Goal: Entertainment & Leisure: Consume media (video, audio)

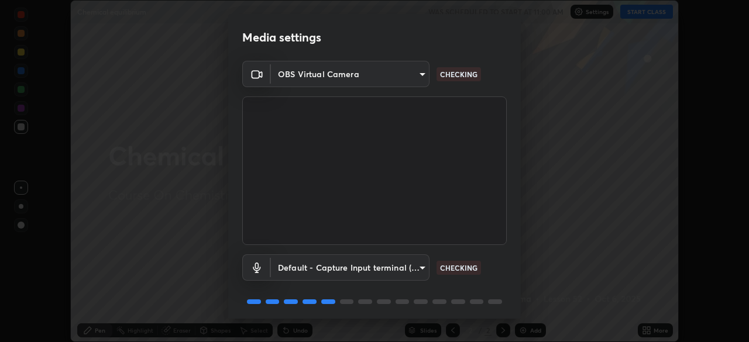
scroll to position [42, 0]
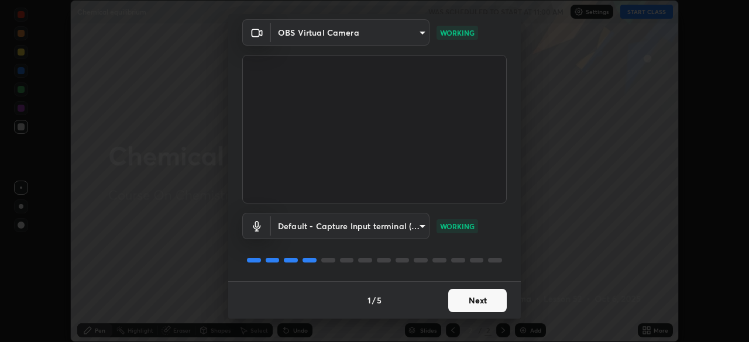
click at [480, 297] on button "Next" at bounding box center [477, 300] width 58 height 23
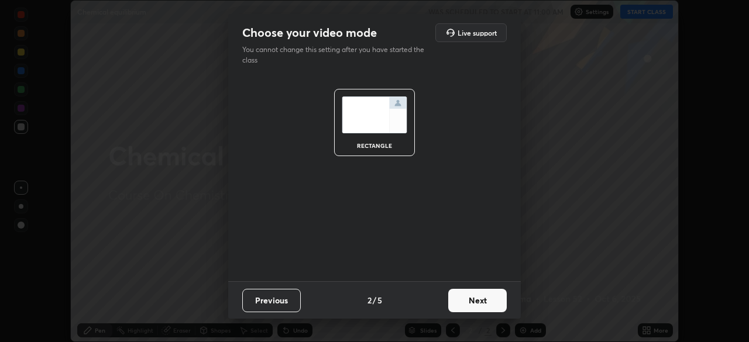
scroll to position [0, 0]
click at [482, 301] on button "Next" at bounding box center [477, 300] width 58 height 23
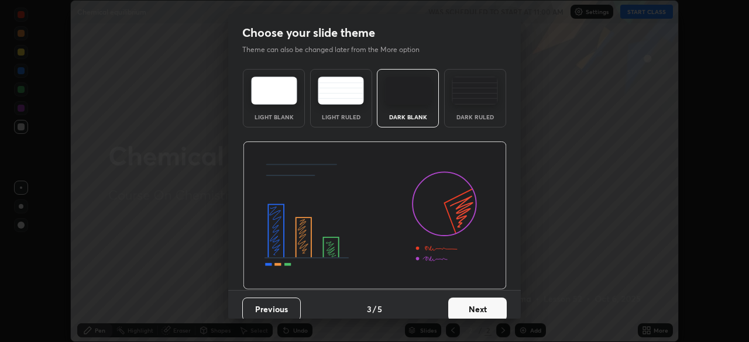
click at [488, 302] on button "Next" at bounding box center [477, 309] width 58 height 23
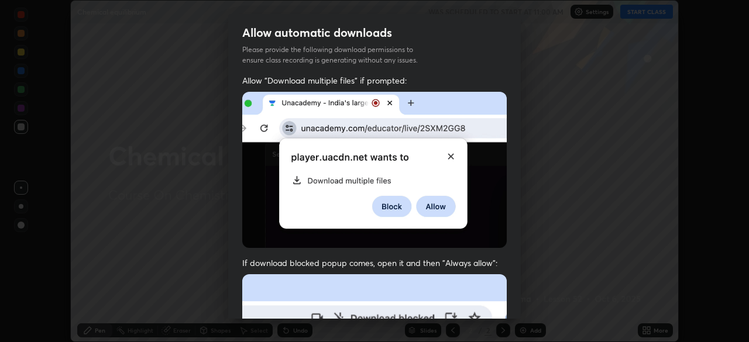
click at [504, 305] on div "Allow "Download multiple files" if prompted: If download blocked popup comes, o…" at bounding box center [374, 321] width 292 height 492
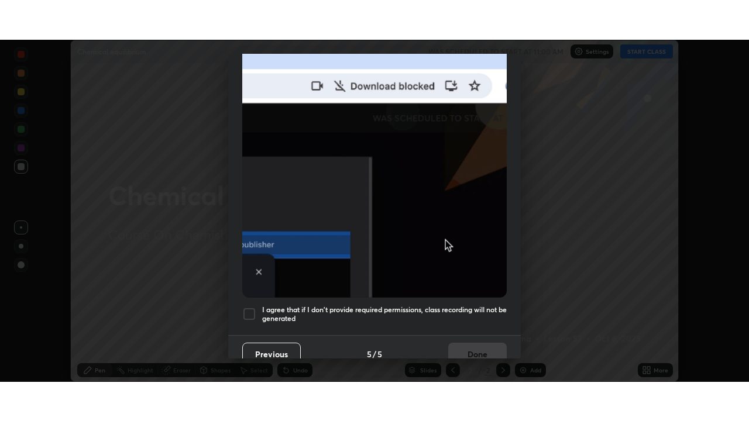
scroll to position [280, 0]
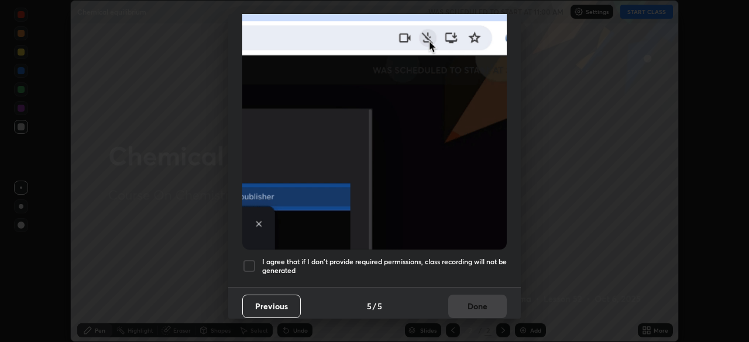
click at [482, 291] on div "Previous 5 / 5 Done" at bounding box center [374, 305] width 292 height 37
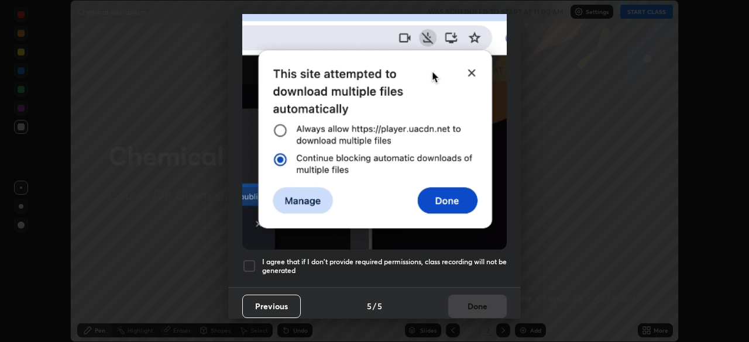
click at [491, 257] on h5 "I agree that if I don't provide required permissions, class recording will not …" at bounding box center [384, 266] width 244 height 18
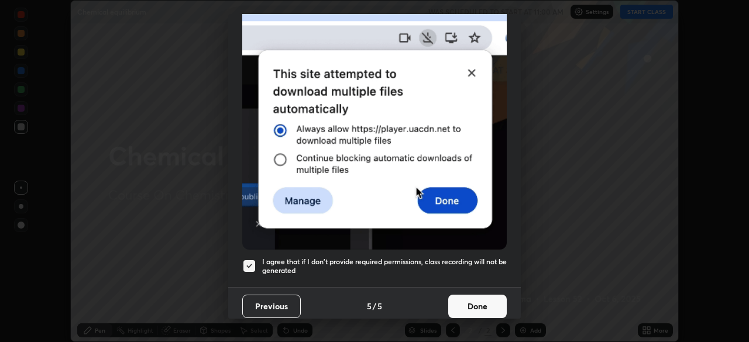
click at [495, 305] on button "Done" at bounding box center [477, 306] width 58 height 23
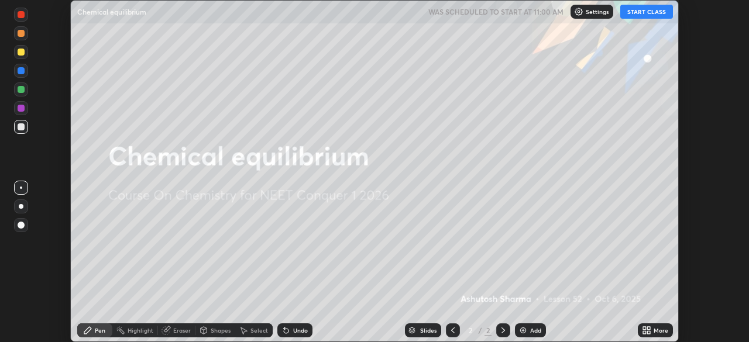
click at [654, 329] on div "More" at bounding box center [660, 330] width 15 height 6
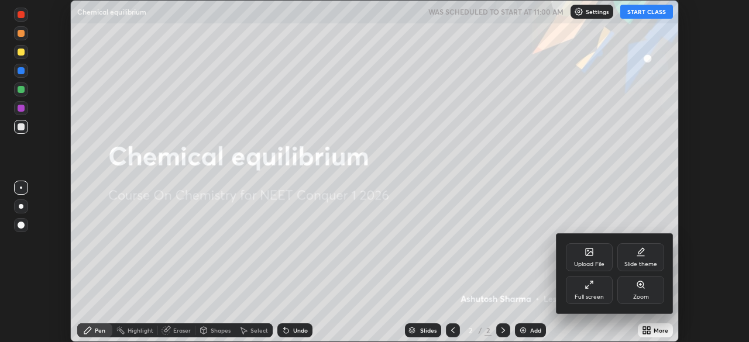
click at [597, 291] on div "Full screen" at bounding box center [589, 290] width 47 height 28
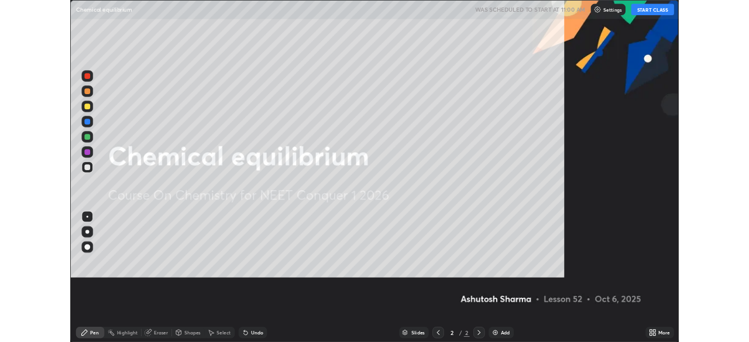
scroll to position [421, 749]
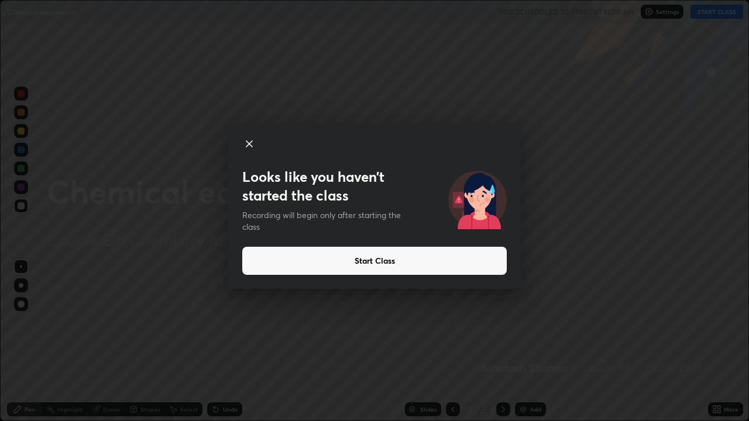
click at [443, 264] on button "Start Class" at bounding box center [374, 261] width 264 height 28
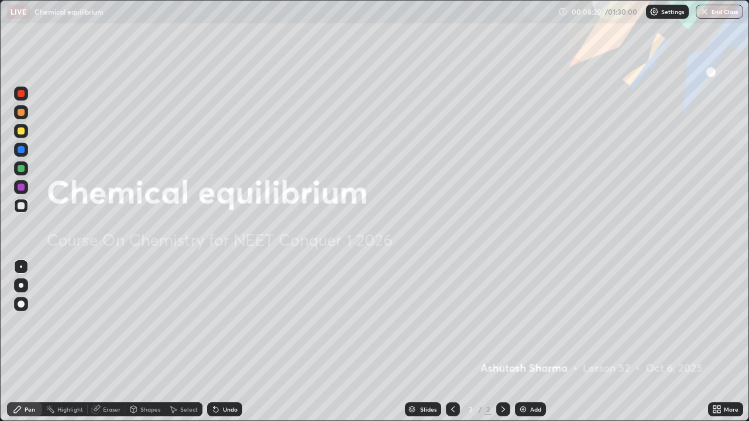
click at [530, 342] on div "Add" at bounding box center [535, 409] width 11 height 6
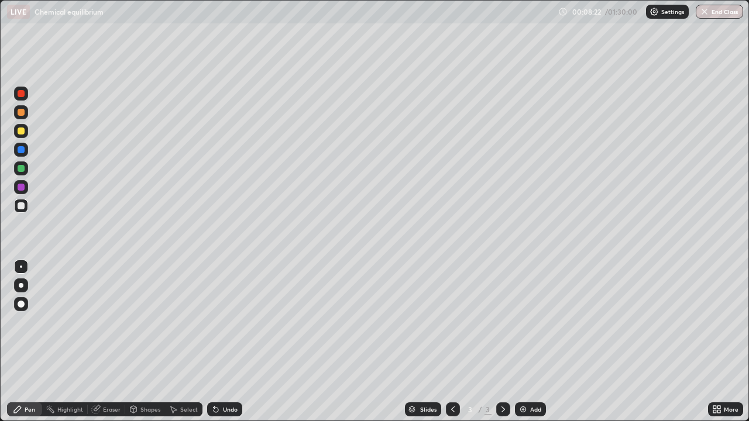
click at [20, 287] on div at bounding box center [21, 285] width 5 height 5
click at [226, 342] on div "Undo" at bounding box center [230, 409] width 15 height 6
click at [225, 342] on div "Undo" at bounding box center [230, 409] width 15 height 6
click at [530, 342] on div "Add" at bounding box center [535, 409] width 11 height 6
click at [525, 342] on img at bounding box center [522, 409] width 9 height 9
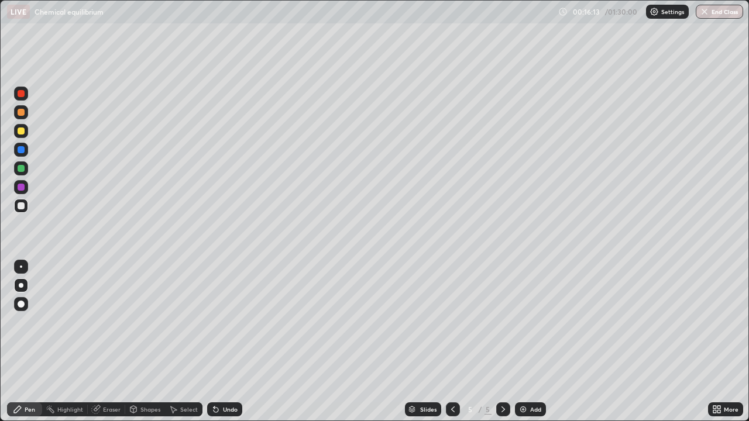
click at [24, 95] on div at bounding box center [21, 93] width 7 height 7
click at [22, 112] on div at bounding box center [21, 112] width 7 height 7
click at [110, 342] on div "Eraser" at bounding box center [112, 409] width 18 height 6
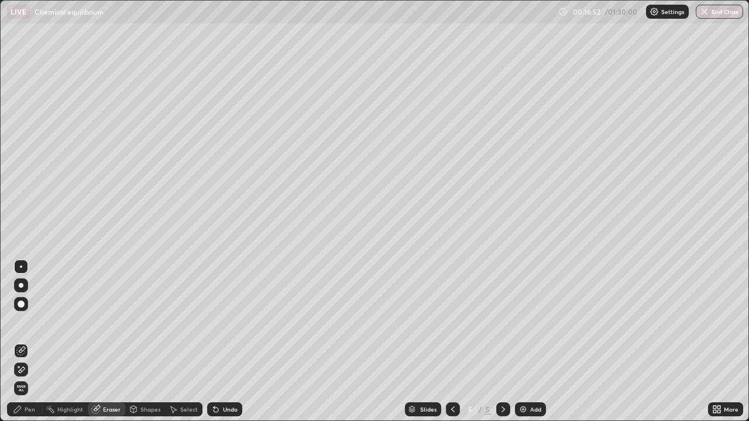
click at [29, 342] on div "Pen" at bounding box center [30, 409] width 11 height 6
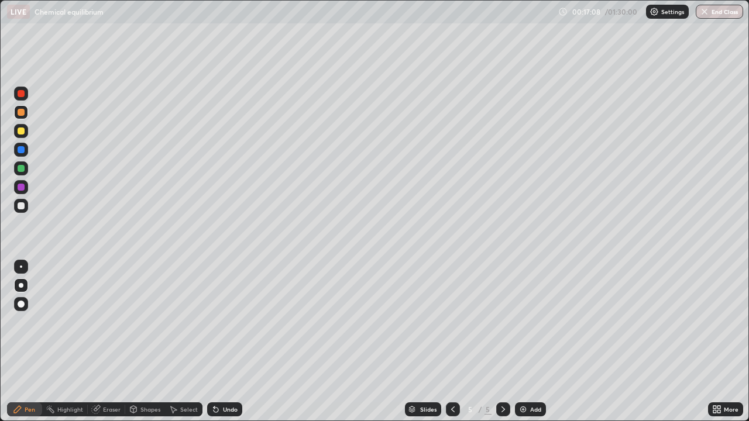
click at [108, 342] on div "Eraser" at bounding box center [112, 409] width 18 height 6
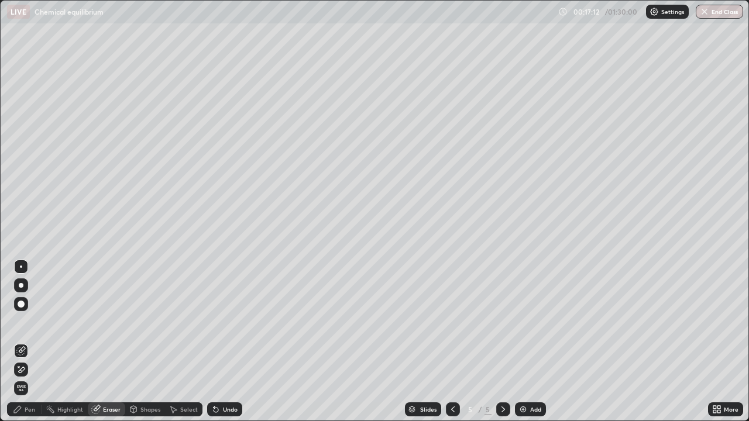
click at [30, 342] on div "Pen" at bounding box center [30, 409] width 11 height 6
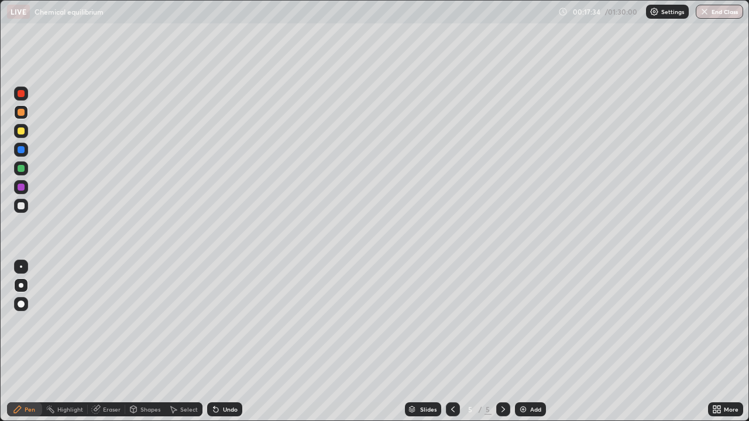
click at [111, 342] on div "Eraser" at bounding box center [112, 409] width 18 height 6
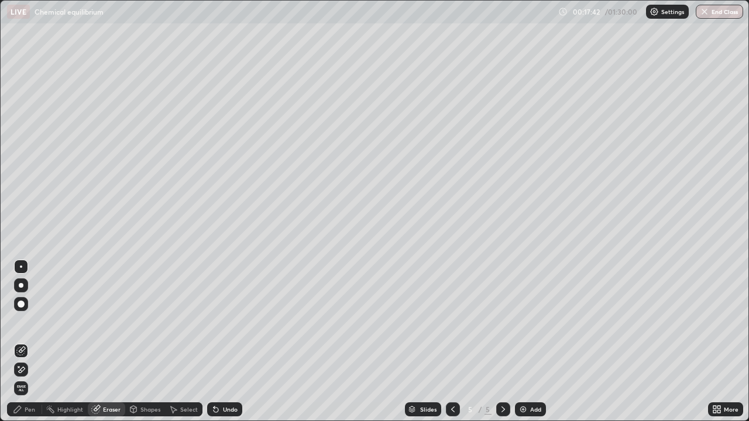
click at [30, 342] on div "Pen" at bounding box center [30, 409] width 11 height 6
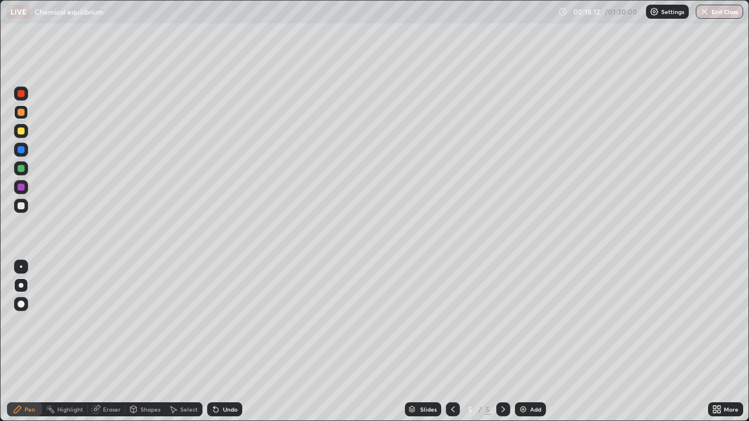
click at [24, 208] on div at bounding box center [21, 206] width 14 height 14
click at [110, 342] on div "Eraser" at bounding box center [112, 409] width 18 height 6
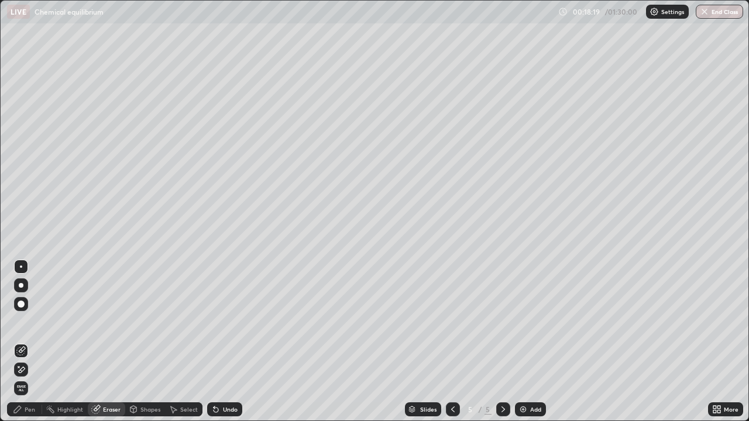
click at [31, 342] on div "Pen" at bounding box center [30, 409] width 11 height 6
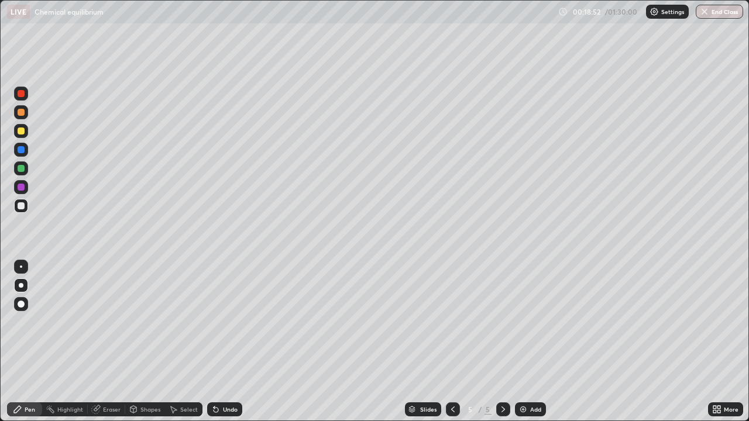
click at [22, 187] on div at bounding box center [21, 187] width 7 height 7
click at [111, 342] on div "Eraser" at bounding box center [112, 409] width 18 height 6
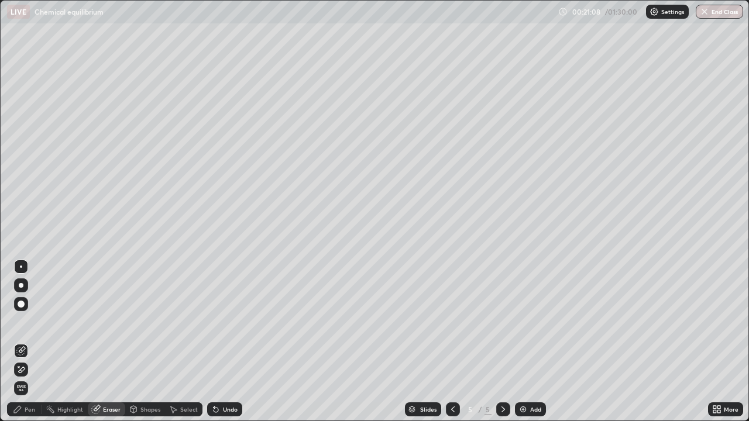
click at [31, 342] on div "Pen" at bounding box center [30, 409] width 11 height 6
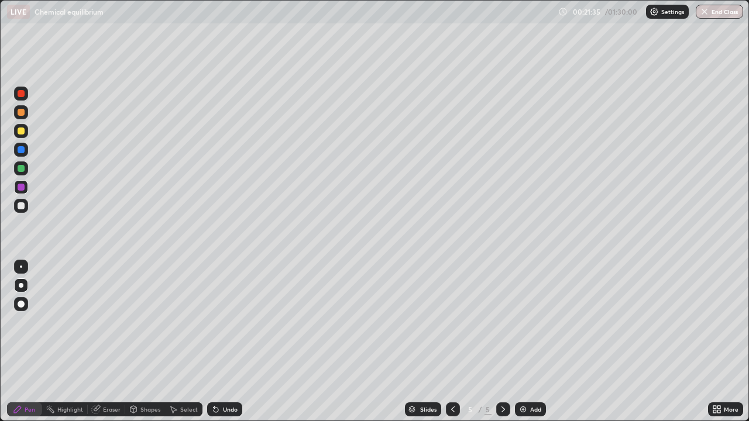
click at [530, 342] on div "Add" at bounding box center [535, 409] width 11 height 6
click at [451, 342] on icon at bounding box center [452, 409] width 9 height 9
click at [22, 208] on div at bounding box center [21, 205] width 7 height 7
click at [22, 168] on div at bounding box center [21, 168] width 7 height 7
click at [104, 342] on div "Eraser" at bounding box center [112, 409] width 18 height 6
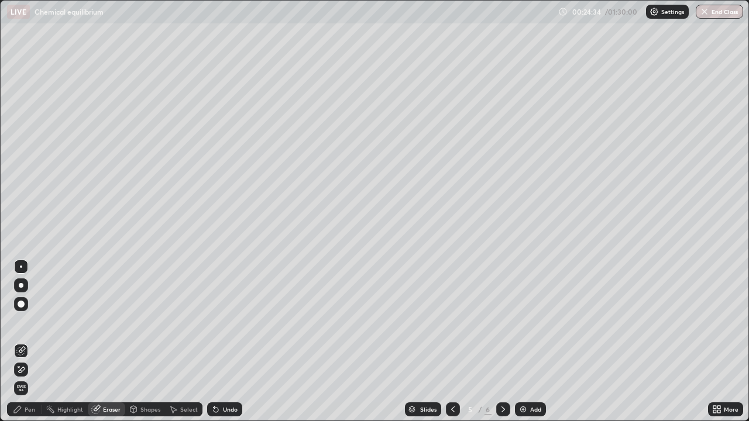
click at [30, 342] on div "Pen" at bounding box center [30, 409] width 11 height 6
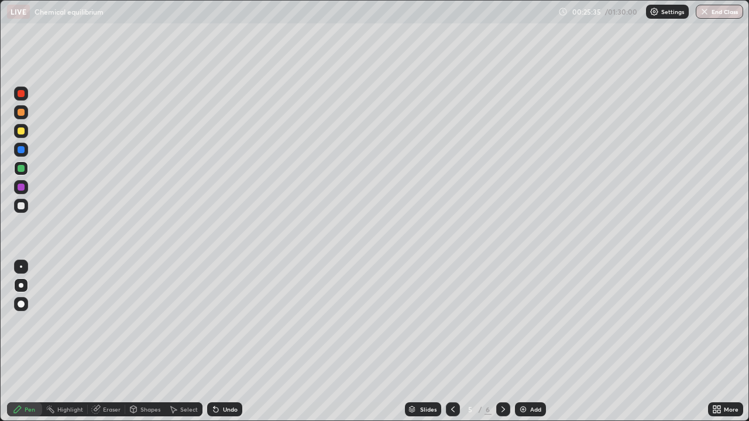
click at [502, 342] on icon at bounding box center [502, 409] width 9 height 9
click at [453, 342] on icon at bounding box center [453, 409] width 4 height 6
click at [501, 342] on icon at bounding box center [502, 409] width 9 height 9
click at [530, 342] on div "Add" at bounding box center [535, 409] width 11 height 6
click at [23, 95] on div at bounding box center [21, 93] width 7 height 7
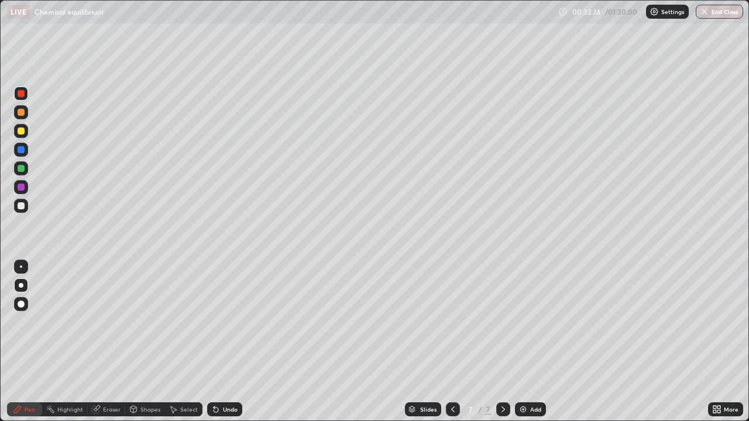
click at [19, 132] on div at bounding box center [21, 130] width 7 height 7
click at [22, 112] on div at bounding box center [21, 112] width 7 height 7
click at [530, 342] on div "Add" at bounding box center [530, 409] width 31 height 14
click at [453, 342] on icon at bounding box center [453, 409] width 4 height 6
click at [524, 342] on img at bounding box center [522, 409] width 9 height 9
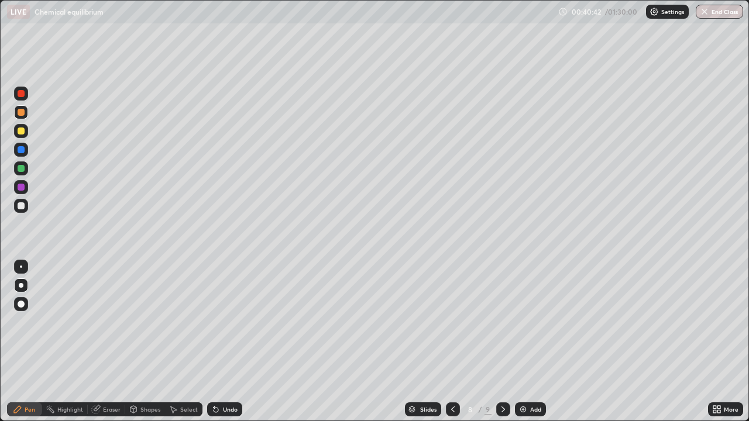
click at [451, 342] on icon at bounding box center [452, 409] width 9 height 9
click at [501, 342] on icon at bounding box center [502, 409] width 9 height 9
click at [502, 342] on icon at bounding box center [503, 409] width 4 height 6
click at [22, 132] on div at bounding box center [21, 130] width 7 height 7
click at [524, 342] on img at bounding box center [522, 409] width 9 height 9
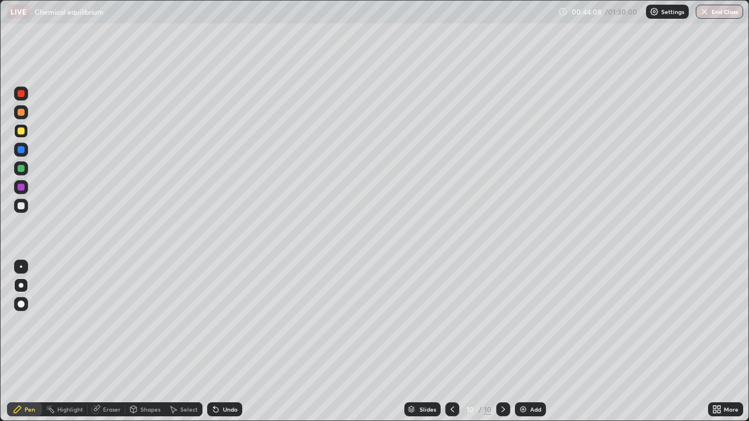
click at [24, 113] on div at bounding box center [21, 112] width 7 height 7
click at [534, 342] on div "Add" at bounding box center [535, 409] width 11 height 6
click at [22, 132] on div at bounding box center [21, 130] width 7 height 7
click at [22, 206] on div at bounding box center [21, 205] width 7 height 7
click at [105, 342] on div "Eraser" at bounding box center [112, 409] width 18 height 6
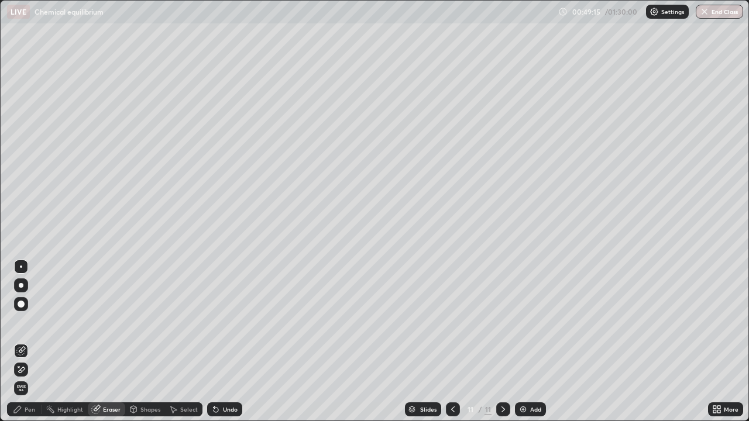
click at [105, 342] on div "Eraser" at bounding box center [112, 409] width 18 height 6
click at [104, 342] on div "Eraser" at bounding box center [106, 409] width 37 height 14
click at [218, 342] on icon at bounding box center [215, 409] width 9 height 9
click at [223, 342] on div "Undo" at bounding box center [230, 409] width 15 height 6
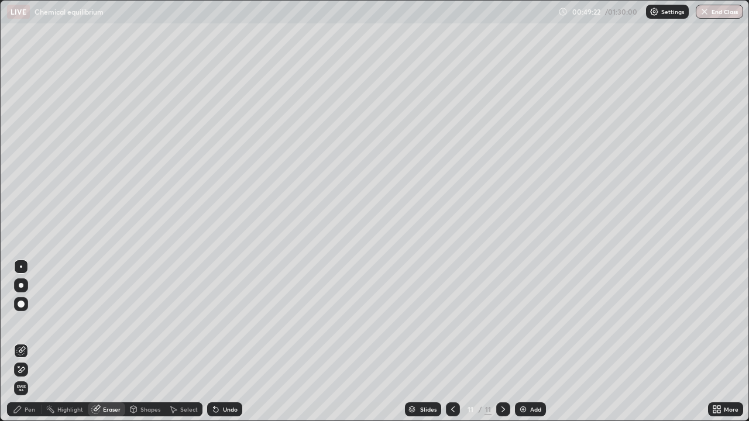
click at [36, 342] on div "Pen" at bounding box center [24, 409] width 35 height 14
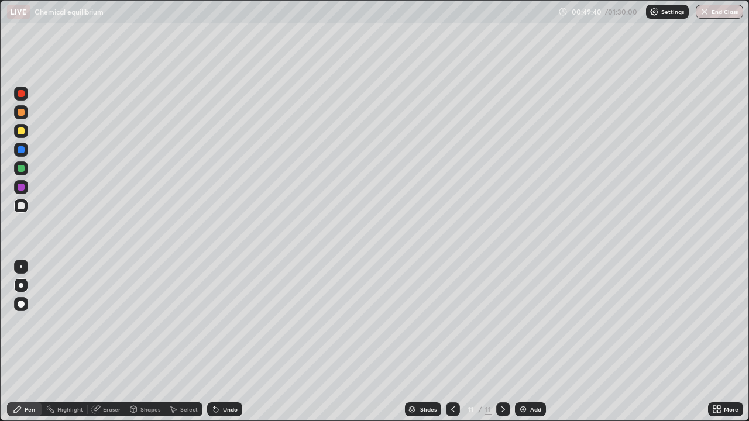
click at [22, 187] on div at bounding box center [21, 187] width 7 height 7
click at [23, 207] on div at bounding box center [21, 205] width 7 height 7
click at [110, 342] on div "Eraser" at bounding box center [112, 409] width 18 height 6
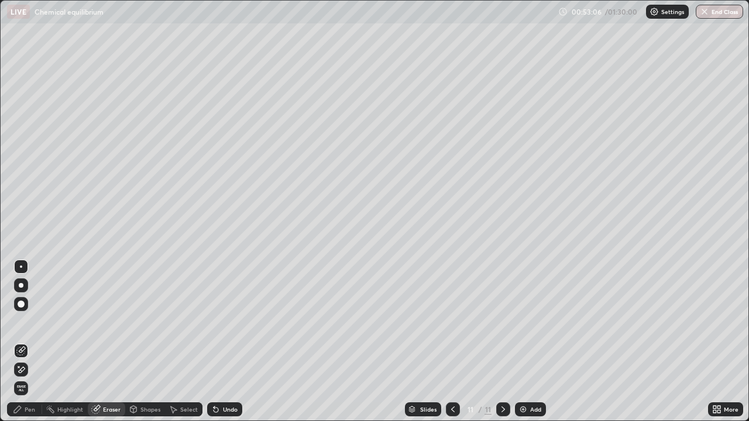
click at [33, 342] on div "Pen" at bounding box center [30, 409] width 11 height 6
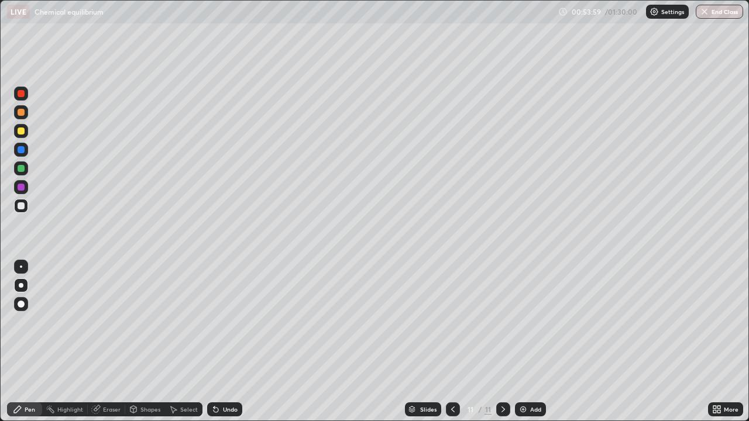
click at [530, 342] on div "Add" at bounding box center [535, 409] width 11 height 6
click at [525, 342] on img at bounding box center [522, 409] width 9 height 9
click at [22, 113] on div at bounding box center [21, 112] width 7 height 7
click at [525, 342] on img at bounding box center [522, 409] width 9 height 9
click at [23, 133] on div at bounding box center [21, 130] width 7 height 7
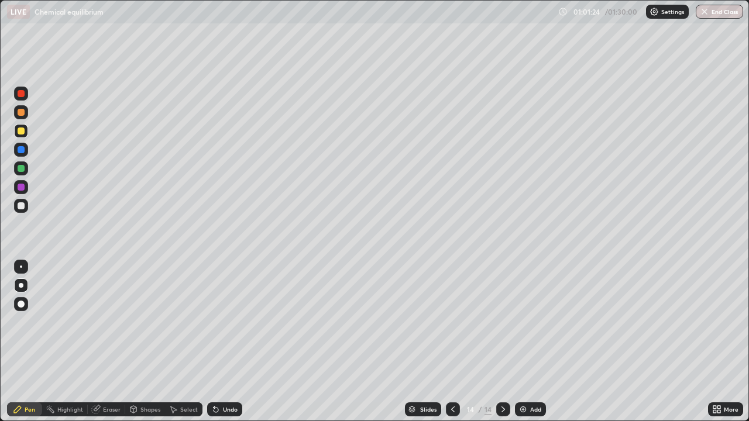
click at [108, 342] on div "Eraser" at bounding box center [112, 409] width 18 height 6
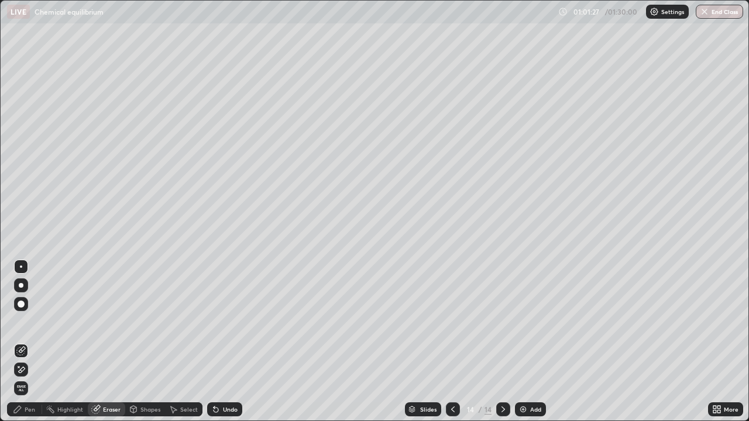
click at [29, 342] on div "Pen" at bounding box center [30, 409] width 11 height 6
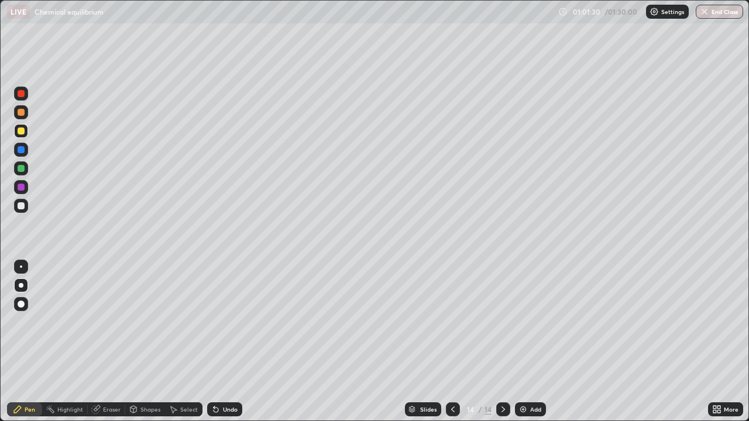
click at [453, 342] on icon at bounding box center [452, 409] width 9 height 9
click at [451, 342] on icon at bounding box center [453, 409] width 4 height 6
click at [446, 342] on div at bounding box center [453, 409] width 14 height 14
click at [501, 342] on icon at bounding box center [502, 409] width 9 height 9
click at [502, 342] on icon at bounding box center [502, 409] width 9 height 9
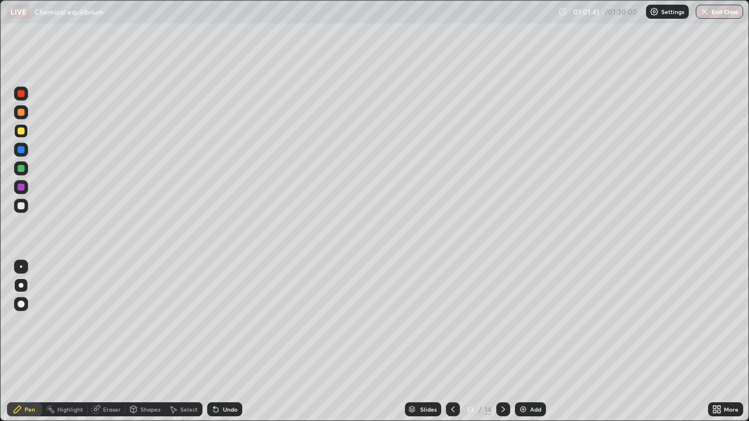
click at [502, 342] on icon at bounding box center [502, 409] width 9 height 9
click at [451, 342] on icon at bounding box center [452, 409] width 9 height 9
click at [447, 342] on div at bounding box center [453, 409] width 14 height 14
click at [451, 342] on icon at bounding box center [452, 409] width 9 height 9
click at [502, 342] on icon at bounding box center [502, 409] width 9 height 9
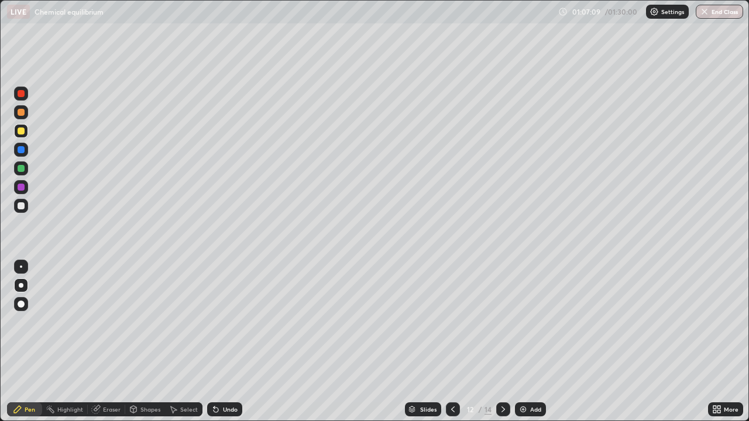
click at [502, 342] on icon at bounding box center [503, 409] width 4 height 6
click at [502, 342] on icon at bounding box center [502, 409] width 9 height 9
click at [531, 342] on div "Add" at bounding box center [535, 409] width 11 height 6
click at [27, 97] on div at bounding box center [21, 94] width 14 height 14
click at [224, 342] on div "Undo" at bounding box center [230, 409] width 15 height 6
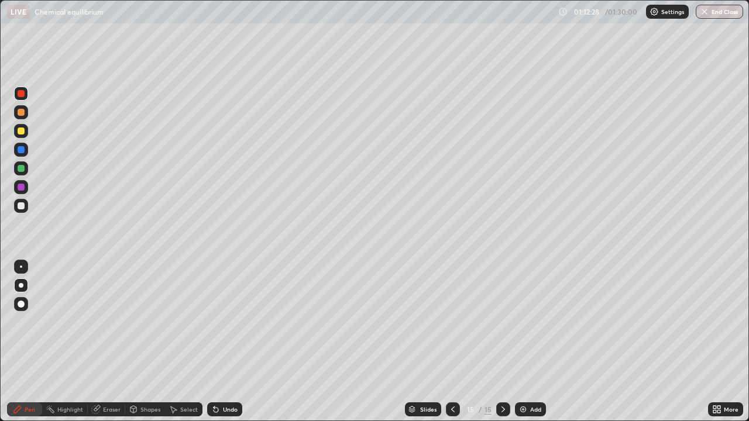
click at [225, 342] on div "Undo" at bounding box center [230, 409] width 15 height 6
click at [20, 130] on div at bounding box center [21, 130] width 7 height 7
click at [219, 342] on div "Undo" at bounding box center [224, 409] width 35 height 14
click at [532, 342] on div "Add" at bounding box center [535, 409] width 11 height 6
click at [22, 204] on div at bounding box center [21, 205] width 7 height 7
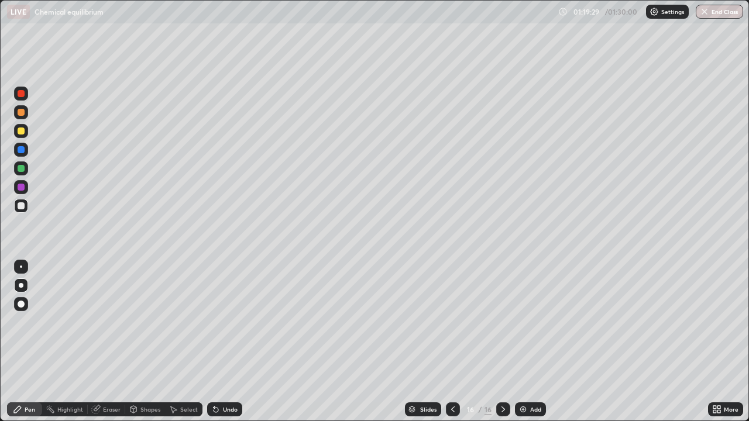
click at [146, 342] on div "Shapes" at bounding box center [150, 409] width 20 height 6
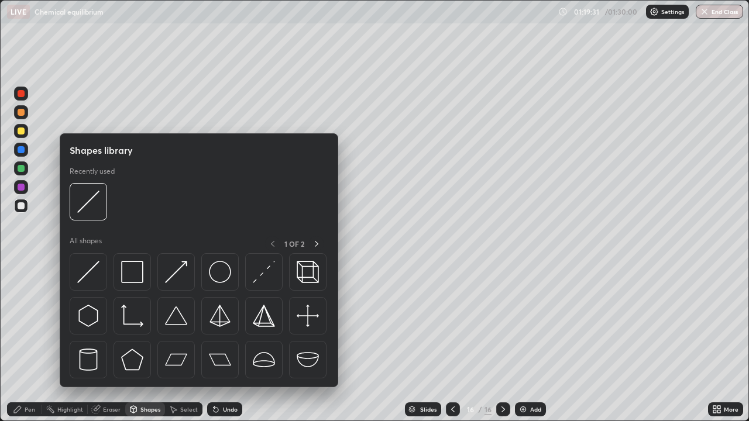
click at [106, 342] on div "Eraser" at bounding box center [112, 409] width 18 height 6
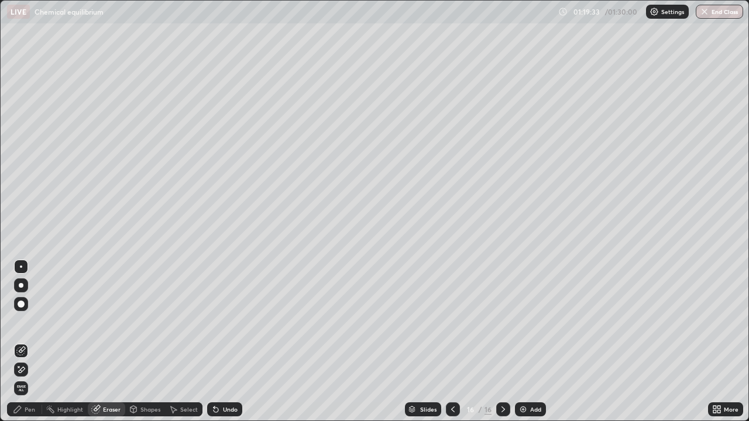
click at [29, 342] on div "Pen" at bounding box center [24, 409] width 35 height 14
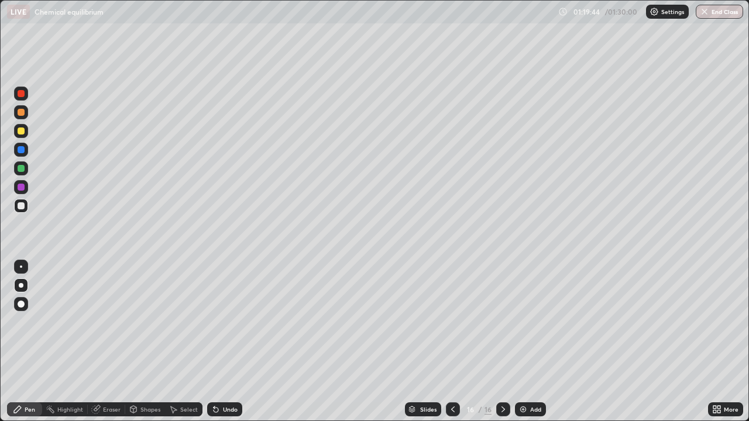
click at [451, 342] on icon at bounding box center [452, 409] width 9 height 9
click at [501, 342] on icon at bounding box center [502, 409] width 9 height 9
click at [109, 342] on div "Eraser" at bounding box center [112, 409] width 18 height 6
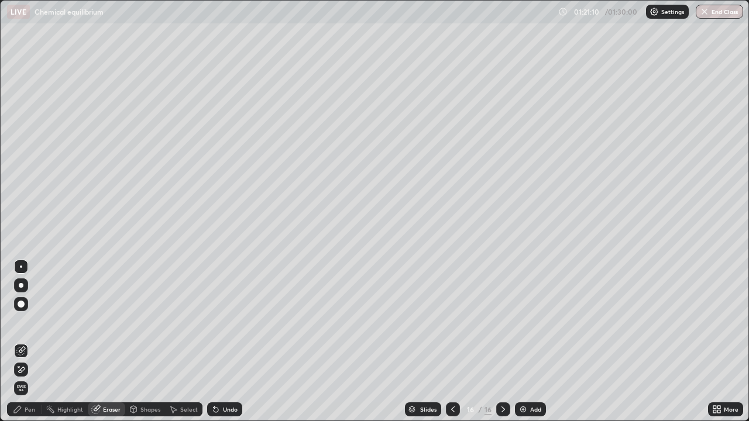
click at [34, 342] on div "Pen" at bounding box center [24, 409] width 35 height 14
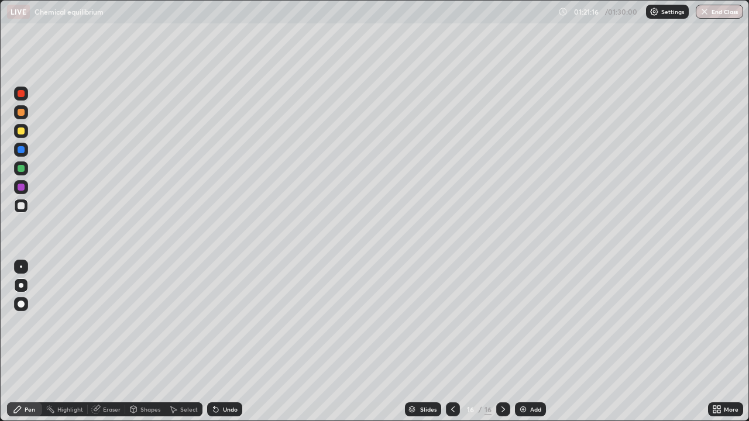
click at [109, 342] on div "Eraser" at bounding box center [112, 409] width 18 height 6
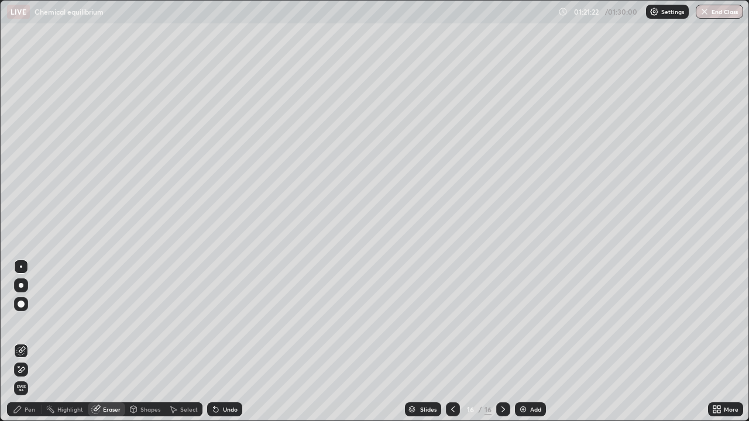
click at [35, 342] on div "Pen" at bounding box center [24, 409] width 35 height 14
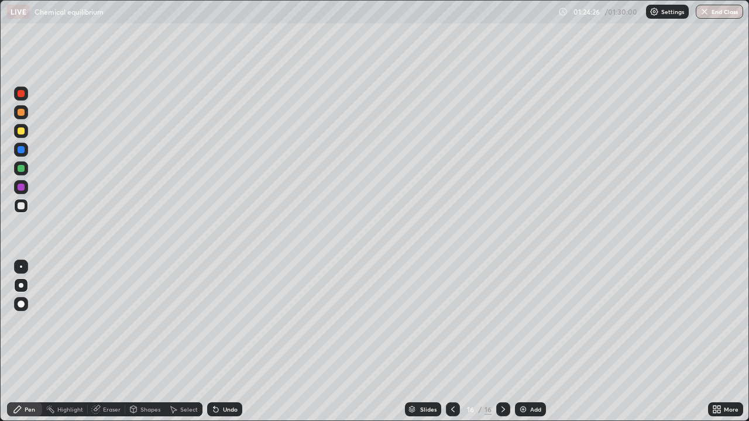
click at [532, 342] on div "Add" at bounding box center [535, 409] width 11 height 6
click at [226, 342] on div "Undo" at bounding box center [230, 409] width 15 height 6
click at [110, 342] on div "Eraser" at bounding box center [112, 409] width 18 height 6
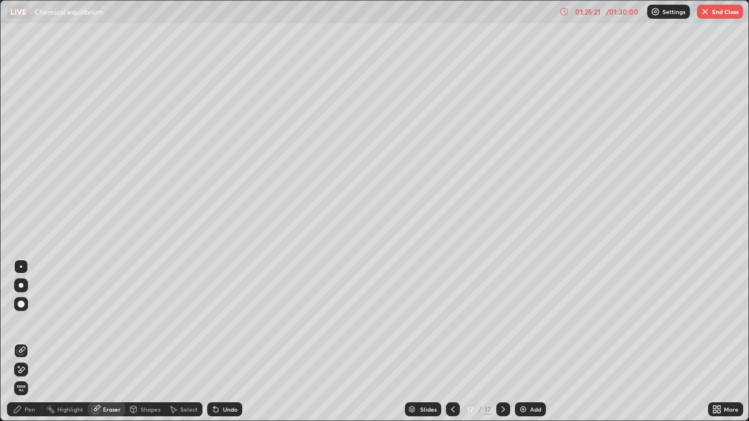
click at [30, 342] on div "Pen" at bounding box center [30, 409] width 11 height 6
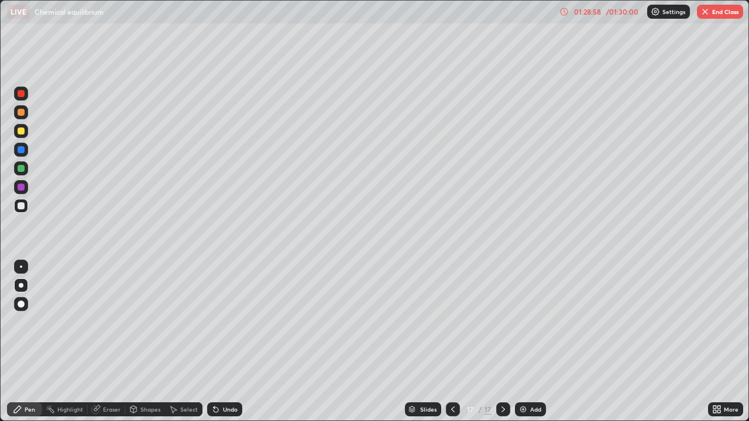
click at [719, 342] on icon at bounding box center [718, 407] width 3 height 3
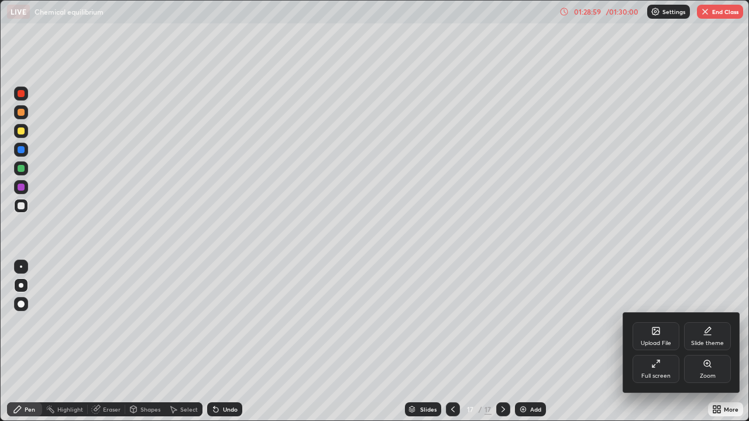
click at [672, 342] on div "Full screen" at bounding box center [655, 369] width 47 height 28
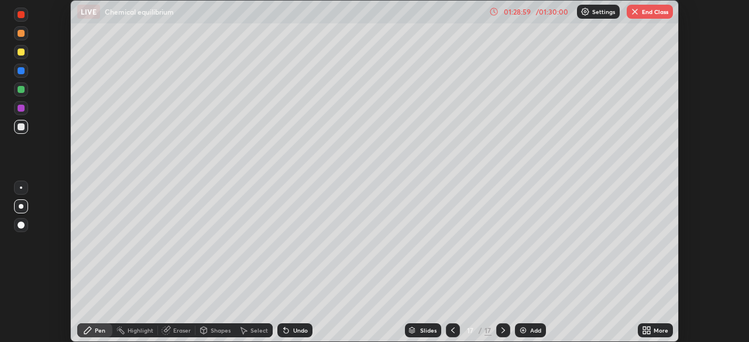
scroll to position [58139, 57733]
click at [641, 11] on button "End Class" at bounding box center [649, 12] width 46 height 14
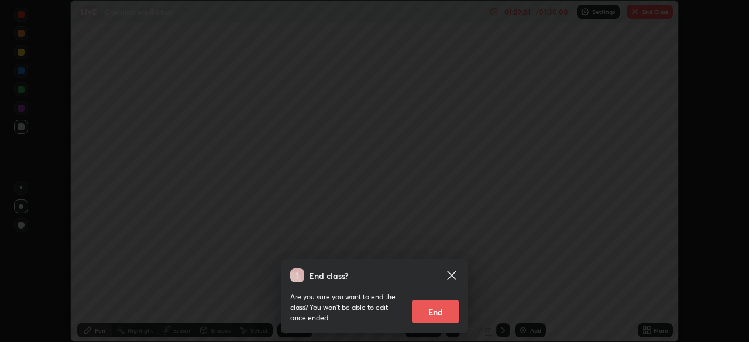
click at [440, 304] on button "End" at bounding box center [435, 311] width 47 height 23
